Goal: Information Seeking & Learning: Learn about a topic

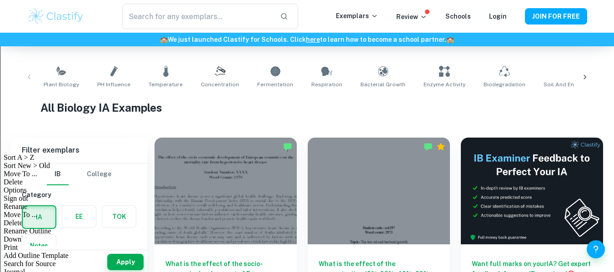
scroll to position [136, 0]
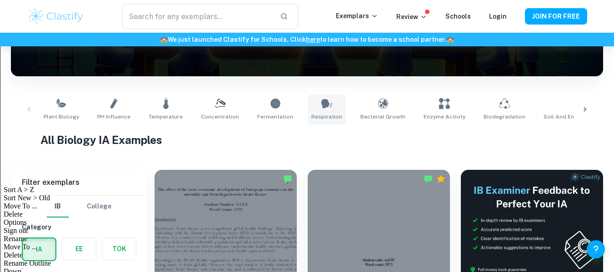
click at [325, 122] on link "Respiration" at bounding box center [327, 110] width 38 height 30
type input "Respiration"
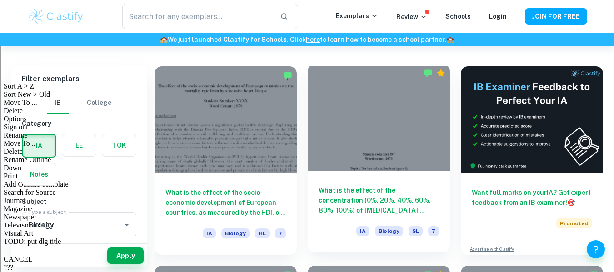
scroll to position [223, 0]
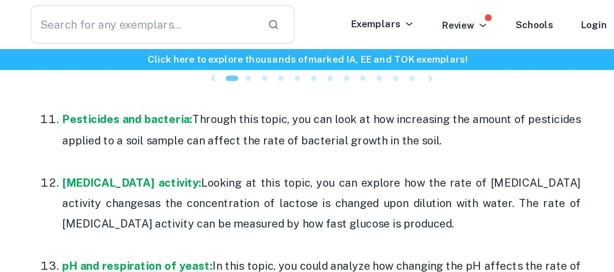
scroll to position [1163, 0]
